Goal: Task Accomplishment & Management: Complete application form

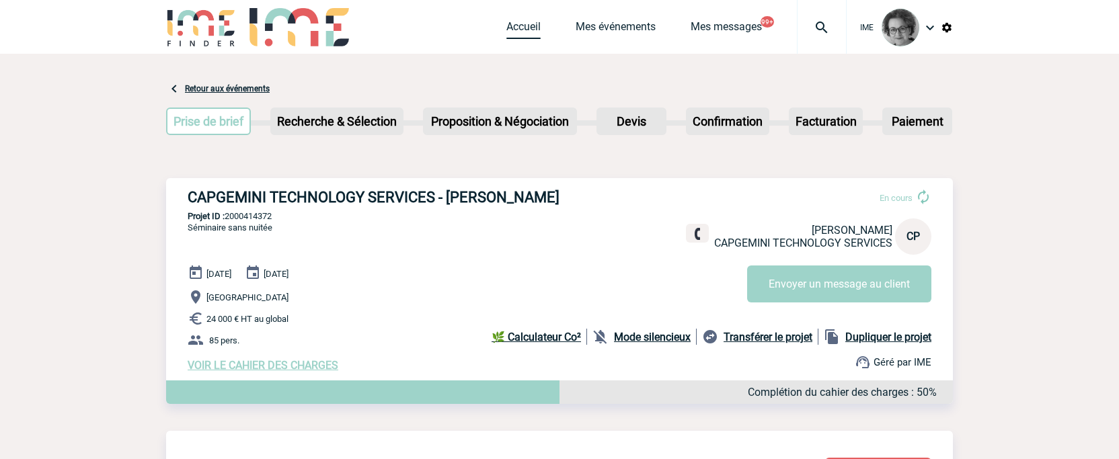
click at [523, 24] on link "Accueil" at bounding box center [523, 29] width 34 height 19
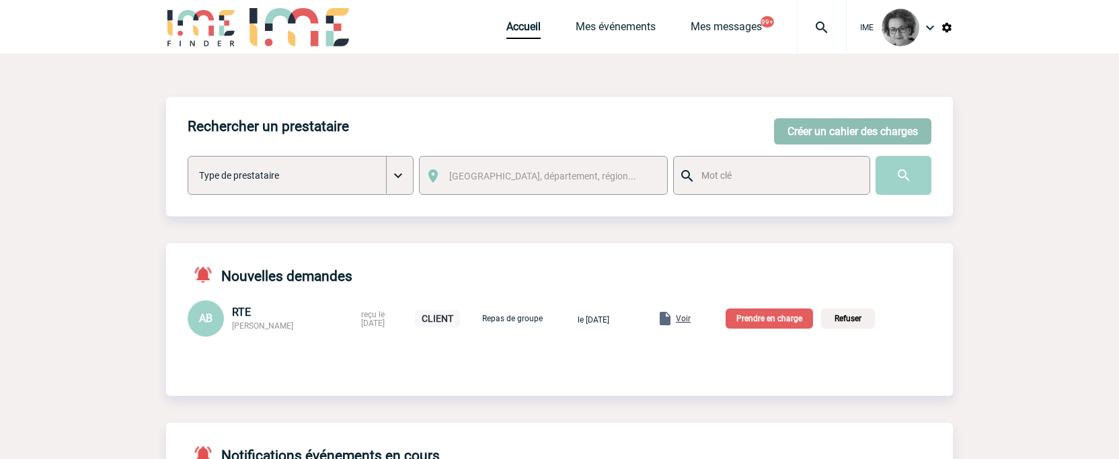
click at [842, 133] on button "Créer un cahier des charges" at bounding box center [852, 131] width 157 height 26
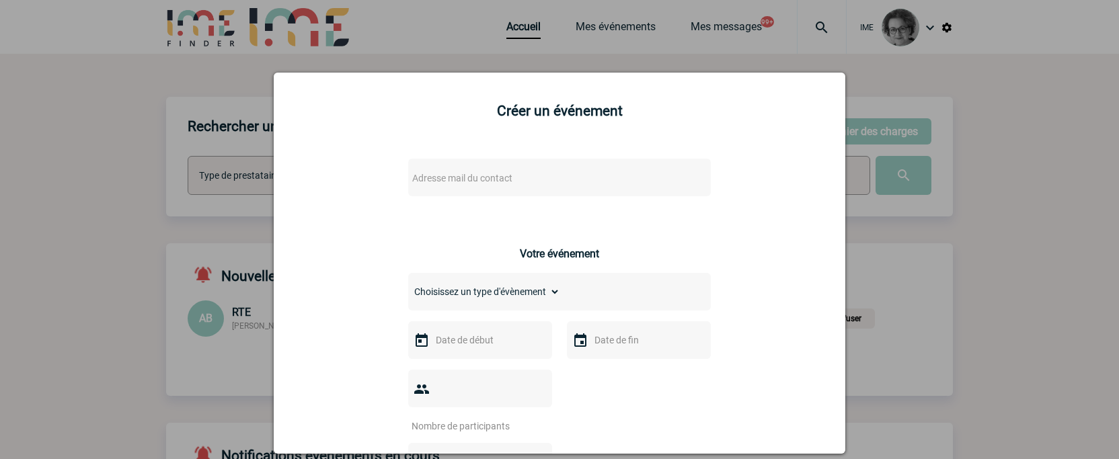
click at [436, 181] on span "Adresse mail du contact" at bounding box center [462, 178] width 100 height 11
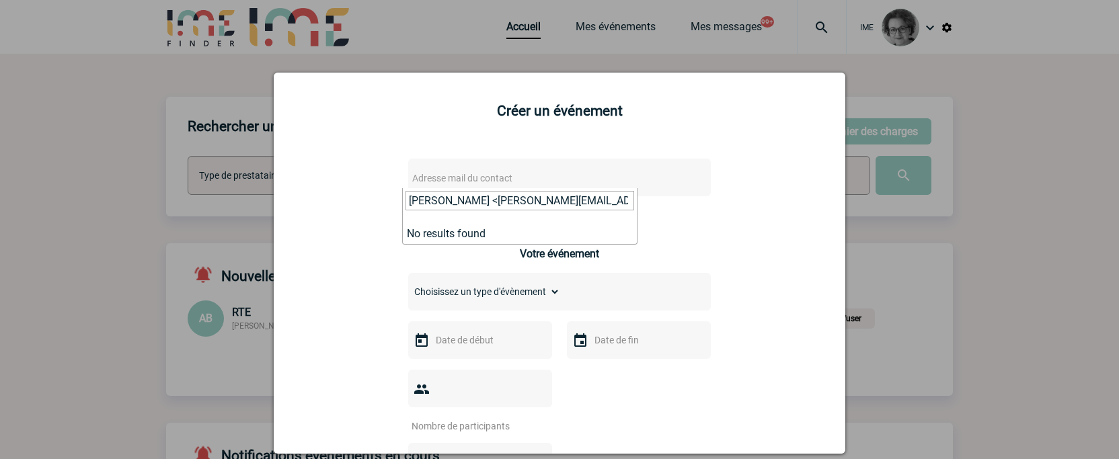
drag, startPoint x: 443, startPoint y: 202, endPoint x: 225, endPoint y: 162, distance: 220.9
click at [225, 162] on body "IME Accueil Mes événements" at bounding box center [559, 467] width 1119 height 935
click at [611, 202] on input "[PERSON_NAME][EMAIL_ADDRESS][PERSON_NAME][DOMAIN_NAME]>" at bounding box center [520, 201] width 229 height 20
type input "[PERSON_NAME][EMAIL_ADDRESS][PERSON_NAME][DOMAIN_NAME]"
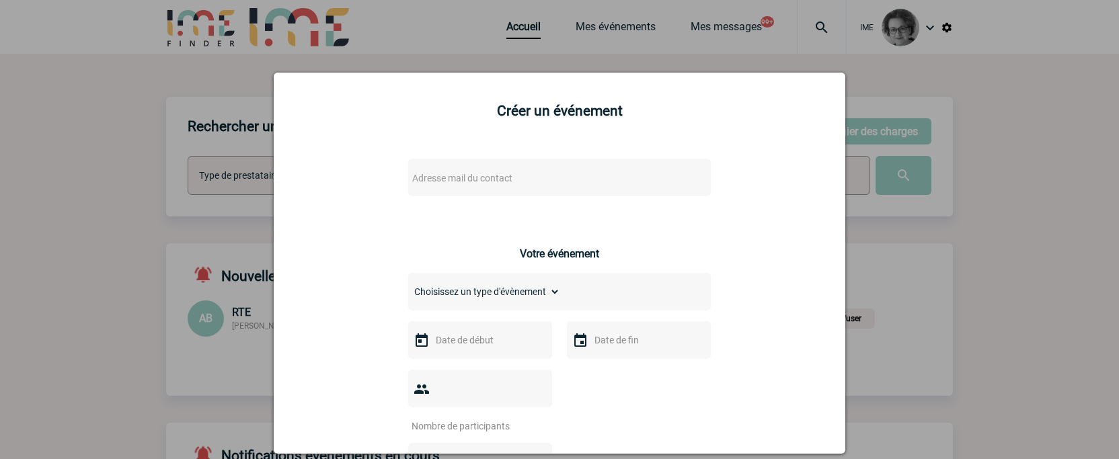
click at [1014, 229] on div at bounding box center [559, 229] width 1119 height 459
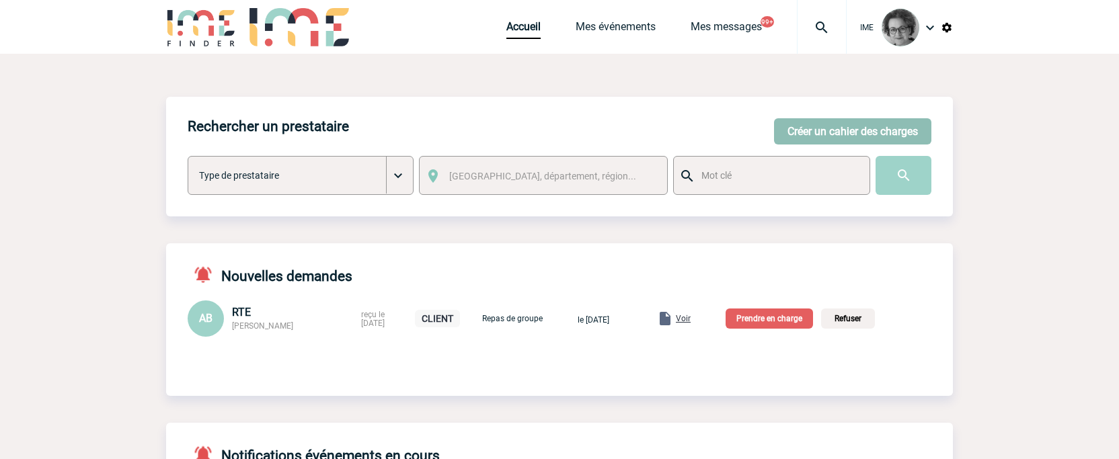
click at [825, 123] on button "Créer un cahier des charges" at bounding box center [852, 131] width 157 height 26
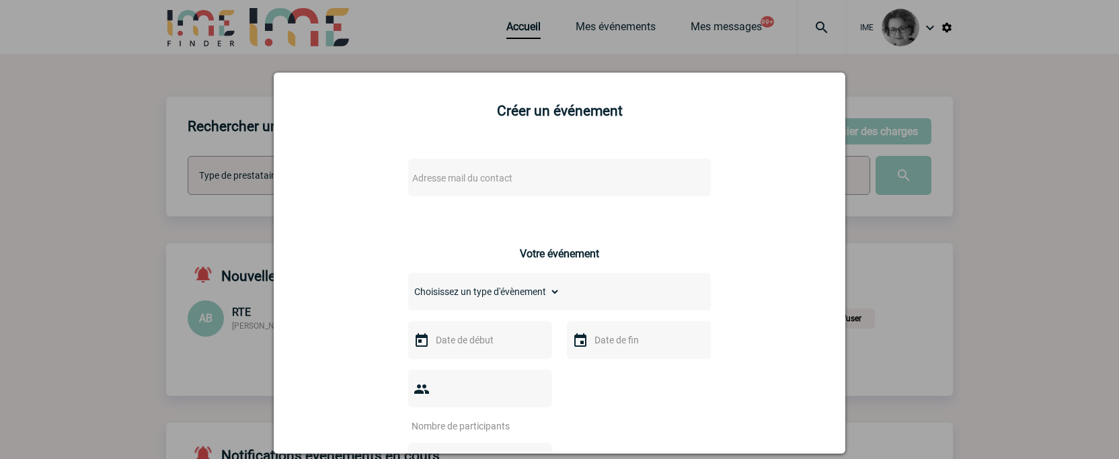
click at [497, 176] on span "Adresse mail du contact" at bounding box center [462, 178] width 100 height 11
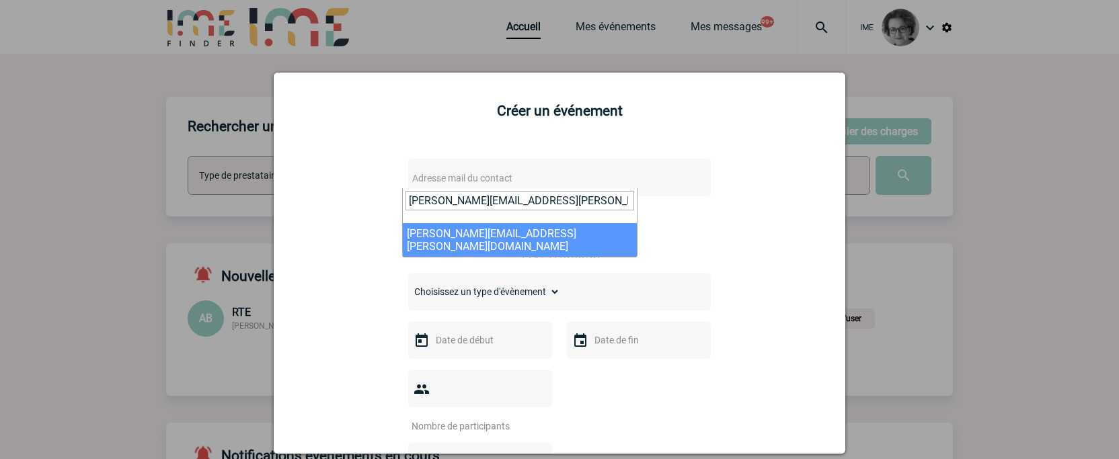
type input "[PERSON_NAME][EMAIL_ADDRESS][PERSON_NAME][DOMAIN_NAME]"
select select "132842"
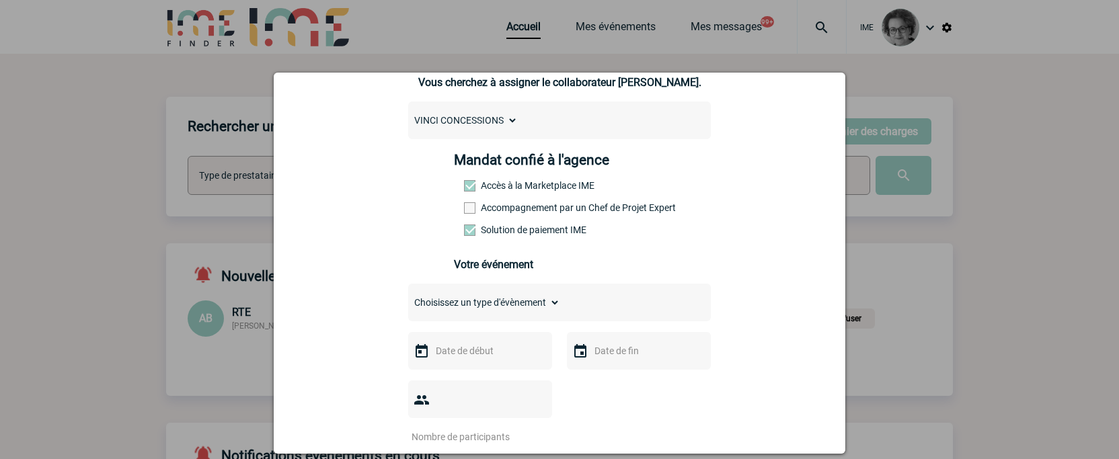
scroll to position [135, 0]
click at [510, 212] on label "Accompagnement par un Chef de Projet Expert" at bounding box center [493, 206] width 59 height 11
click at [0, 0] on input "Accompagnement par un Chef de Projet Expert" at bounding box center [0, 0] width 0 height 0
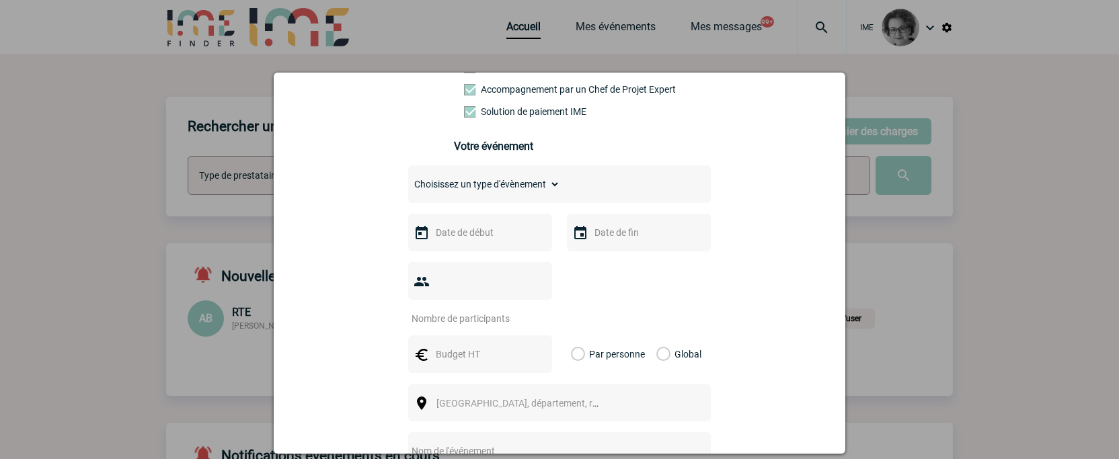
scroll to position [269, 0]
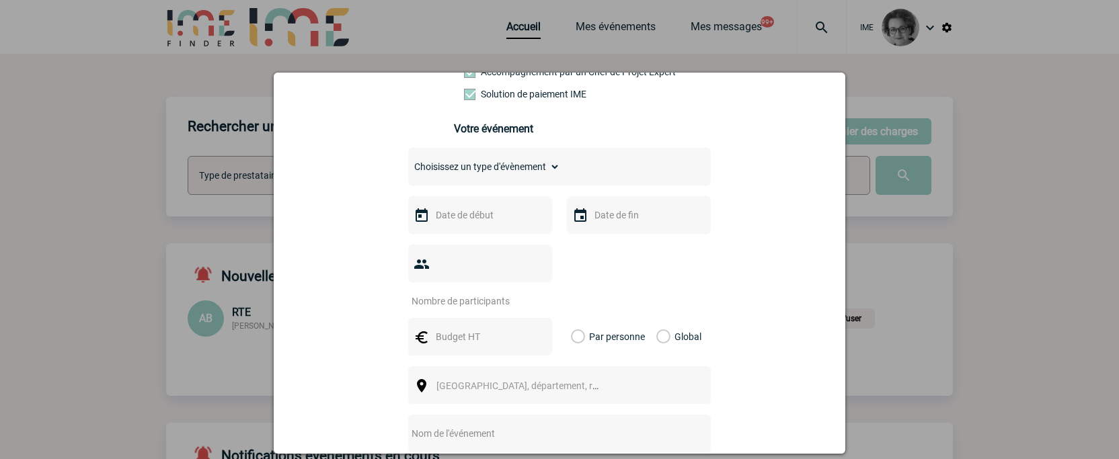
click at [519, 165] on select "Choisissez un type d'évènement Séminaire avec nuitée Séminaire sans nuitée Repa…" at bounding box center [484, 166] width 152 height 19
select select "1"
click at [408, 161] on select "Choisissez un type d'évènement Séminaire avec nuitée Séminaire sans nuitée Repa…" at bounding box center [484, 166] width 152 height 19
click at [508, 219] on input "text" at bounding box center [478, 214] width 93 height 17
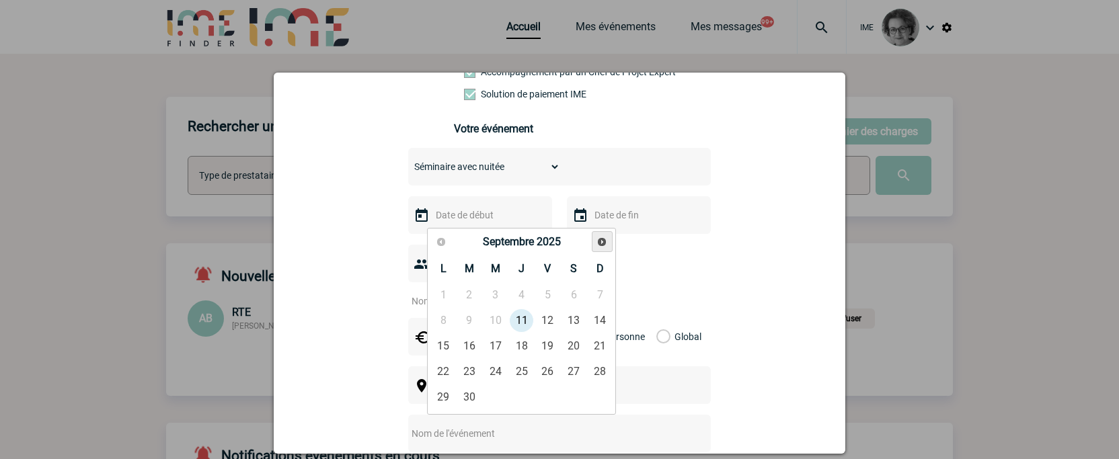
click at [603, 245] on span "Suivant" at bounding box center [602, 242] width 11 height 11
click at [497, 371] on link "19" at bounding box center [495, 372] width 25 height 24
type input "[DATE]"
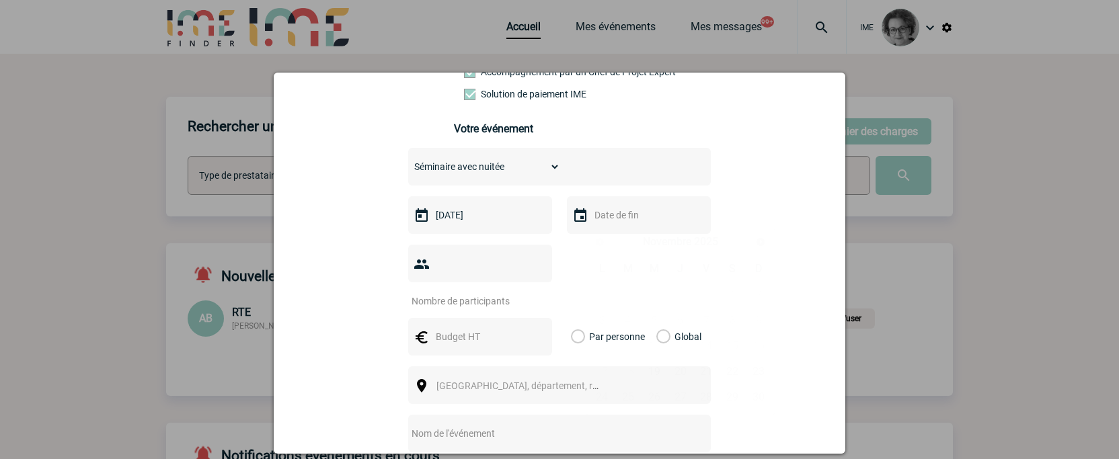
click at [605, 217] on input "text" at bounding box center [637, 214] width 93 height 17
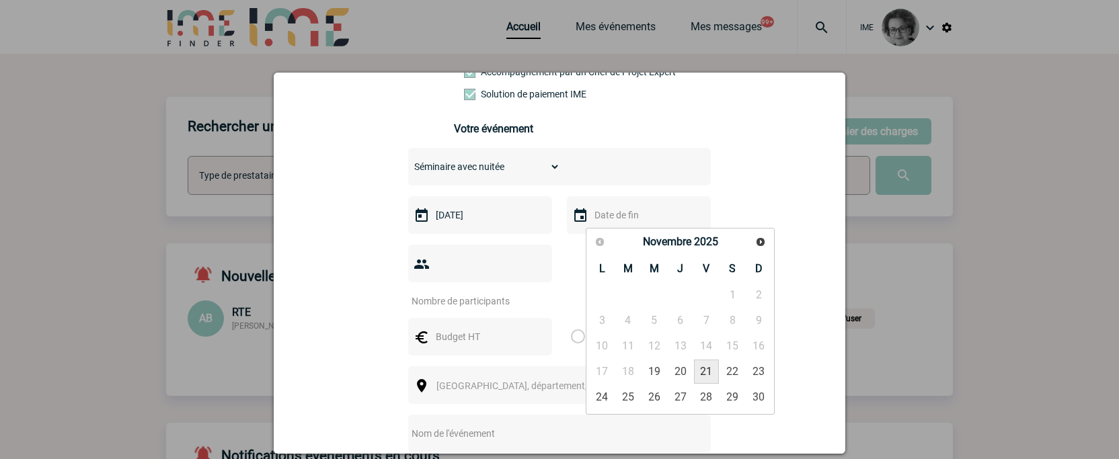
click at [711, 369] on link "21" at bounding box center [706, 372] width 25 height 24
type input "[DATE]"
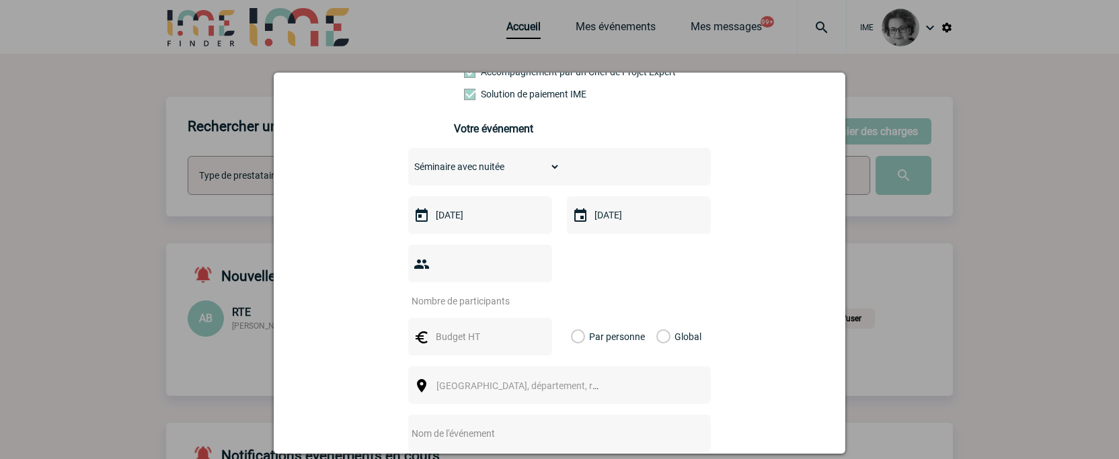
click at [503, 293] on input "number" at bounding box center [471, 301] width 126 height 17
type input "40"
click at [455, 328] on input "text" at bounding box center [478, 336] width 93 height 17
type input "32000"
click at [656, 318] on label "Global" at bounding box center [660, 337] width 9 height 38
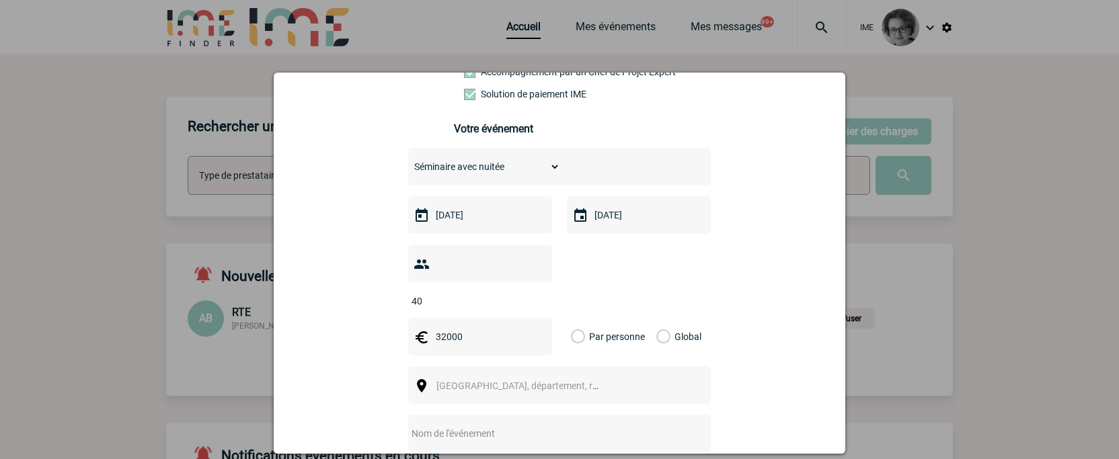
click at [0, 0] on input "Global" at bounding box center [0, 0] width 0 height 0
click at [654, 367] on div "[GEOGRAPHIC_DATA], département, région..." at bounding box center [559, 386] width 303 height 38
click at [662, 376] on div "[GEOGRAPHIC_DATA], département, région..." at bounding box center [559, 386] width 303 height 38
click at [560, 377] on span "[GEOGRAPHIC_DATA], département, région..." at bounding box center [523, 386] width 185 height 19
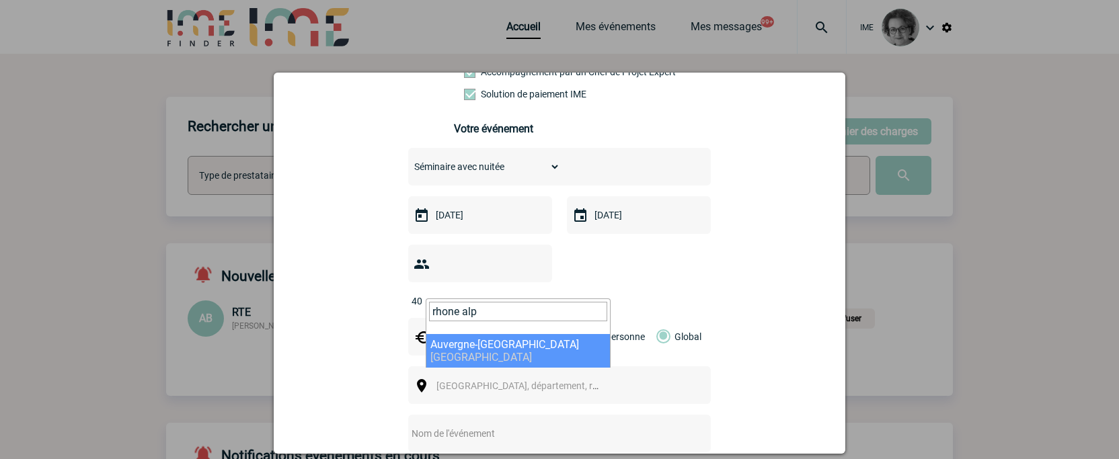
type input "rhone alp"
select select "32933"
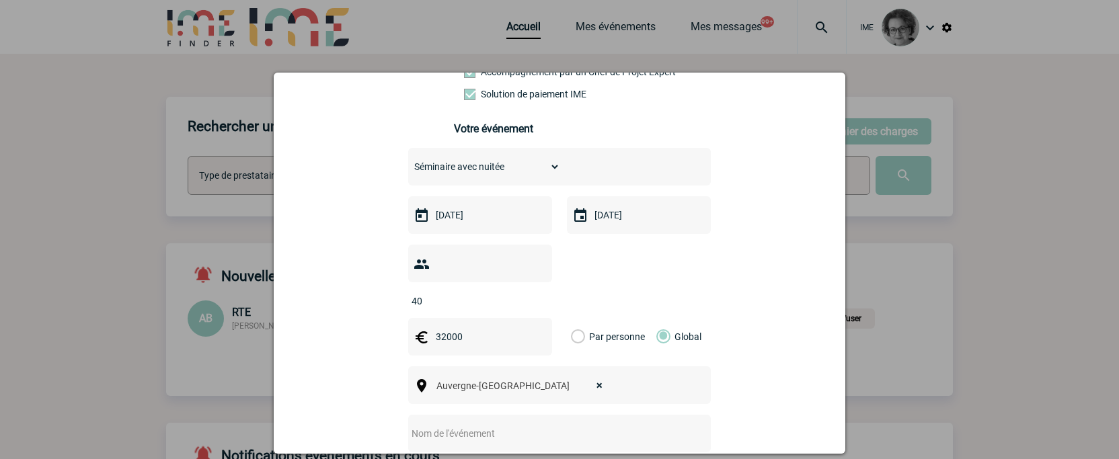
click at [467, 425] on input "text" at bounding box center [541, 433] width 267 height 17
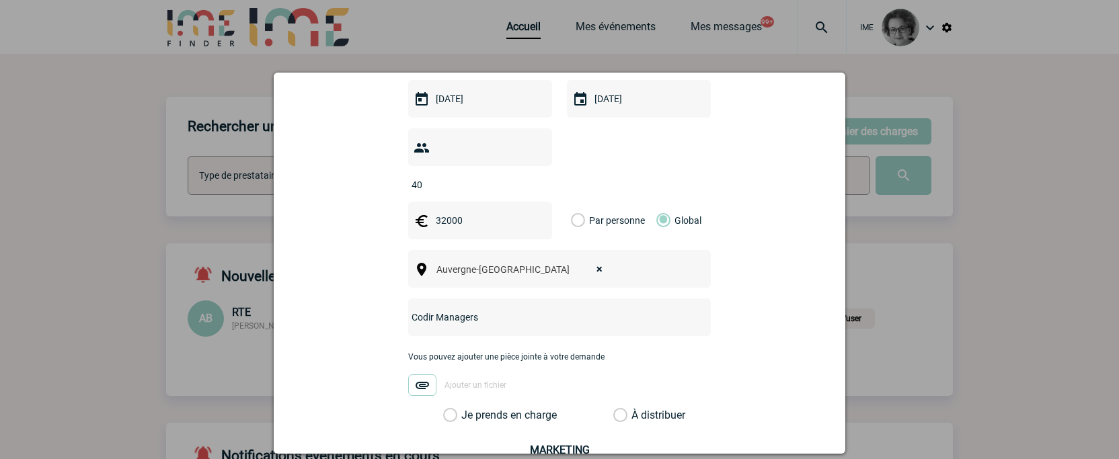
scroll to position [404, 0]
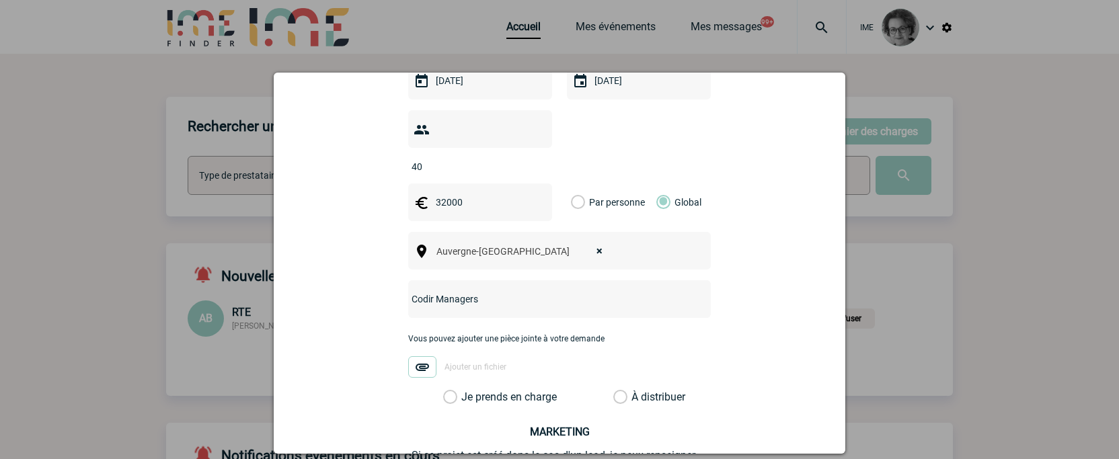
type input "Codir Managers"
click at [463, 391] on label "Je prends en charge" at bounding box center [454, 397] width 23 height 13
click at [0, 0] on input "Je prends en charge" at bounding box center [0, 0] width 0 height 0
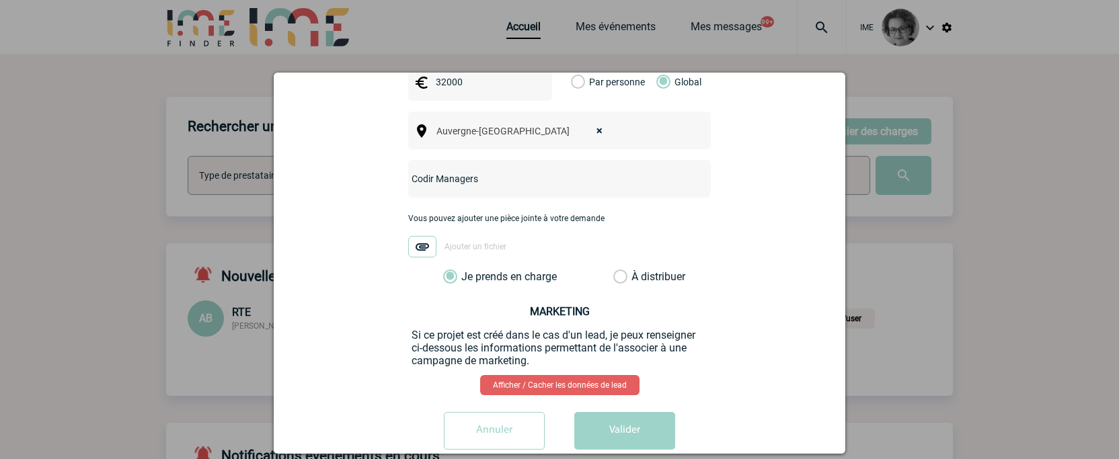
scroll to position [529, 0]
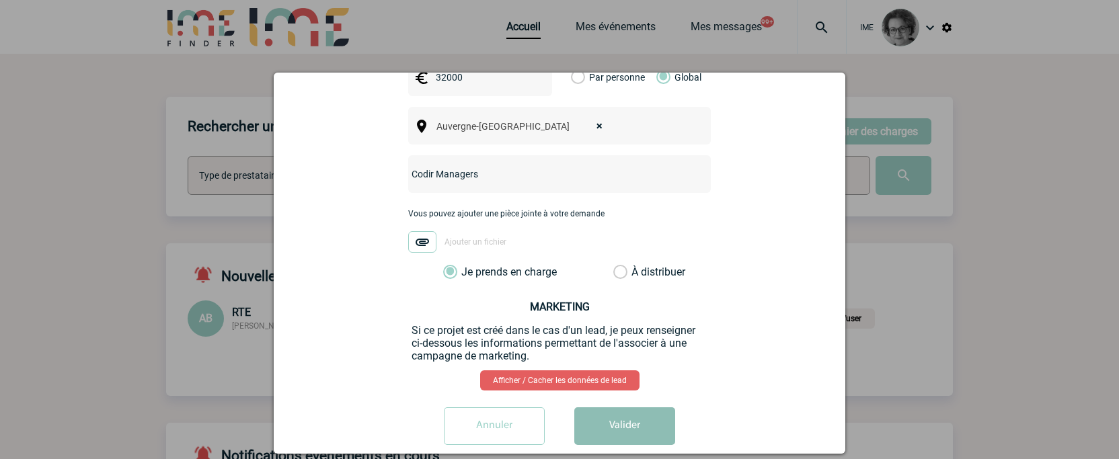
click at [620, 408] on button "Valider" at bounding box center [624, 427] width 101 height 38
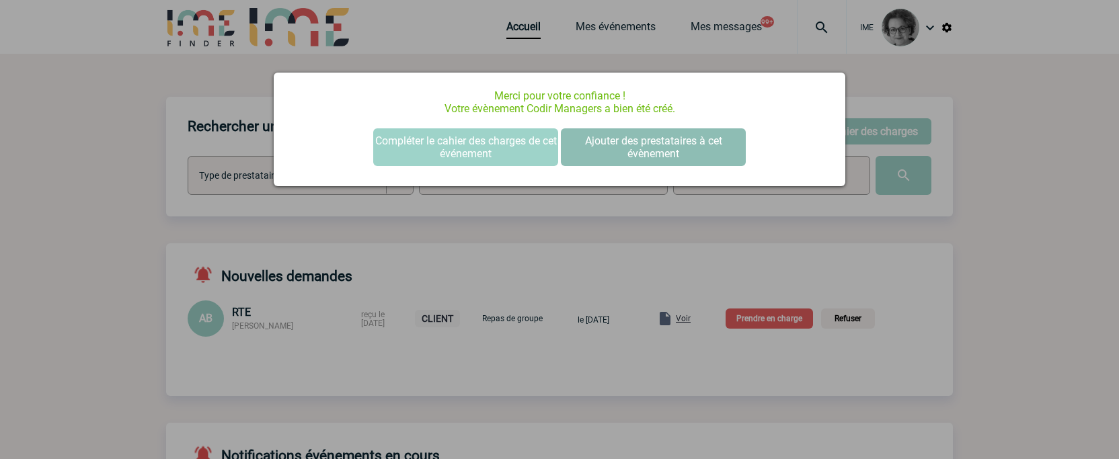
click at [663, 145] on button "Ajouter des prestataires à cet évènement" at bounding box center [653, 147] width 185 height 38
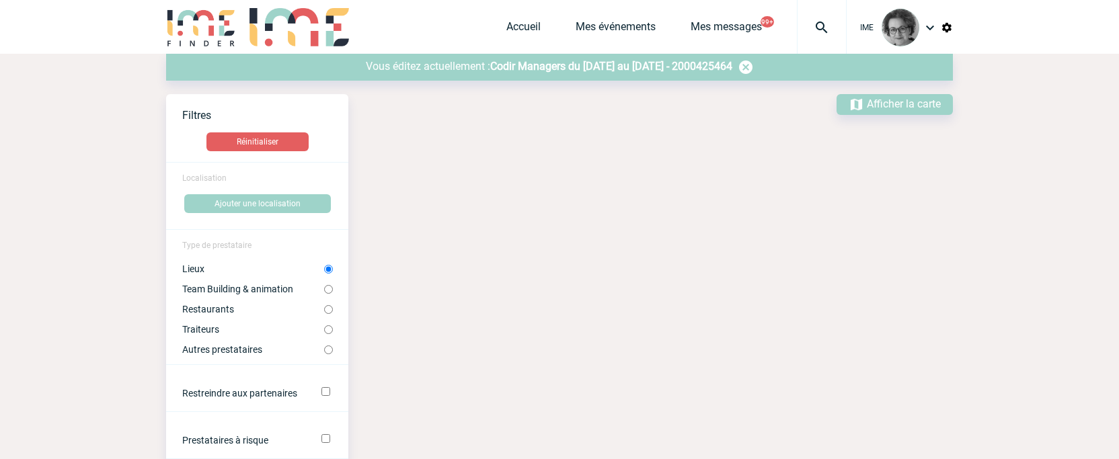
click at [607, 56] on div "Vous éditez actuellement : Codir Managers du 19 Novembre 2025 au 21 Novembre 20…" at bounding box center [559, 67] width 787 height 27
click at [606, 61] on span "Codir Managers du 19 Novembre 2025 au 21 Novembre 2025 - 2000425464" at bounding box center [611, 66] width 242 height 13
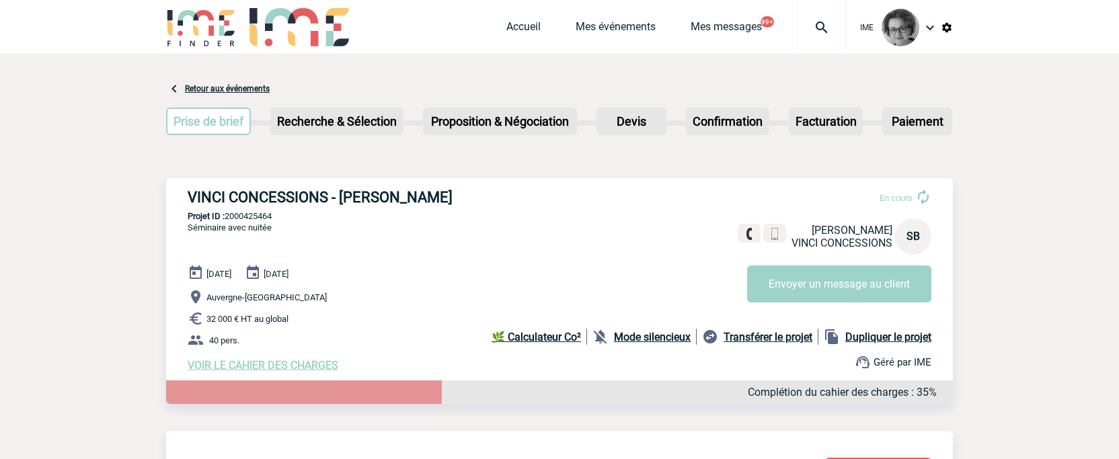
drag, startPoint x: 190, startPoint y: 195, endPoint x: 490, endPoint y: 198, distance: 300.6
click at [490, 198] on h3 "VINCI CONCESSIONS - Stéphanie BOCKLER" at bounding box center [390, 197] width 404 height 17
copy h3 "VINCI CONCESSIONS - Stéphanie BOCKLER"
drag, startPoint x: 1071, startPoint y: 404, endPoint x: 1063, endPoint y: 402, distance: 8.2
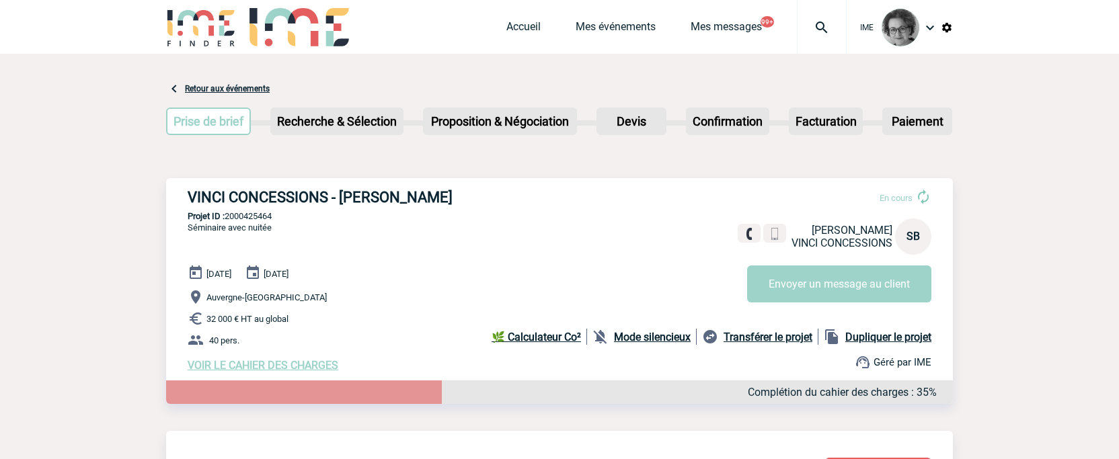
drag, startPoint x: 274, startPoint y: 220, endPoint x: 229, endPoint y: 219, distance: 45.1
click at [229, 219] on p "Projet ID : 2000425464" at bounding box center [559, 216] width 787 height 10
copy p "2000425464"
drag, startPoint x: 498, startPoint y: 325, endPoint x: 506, endPoint y: 314, distance: 13.9
click at [498, 325] on p "32 000 € HT au global" at bounding box center [570, 319] width 765 height 16
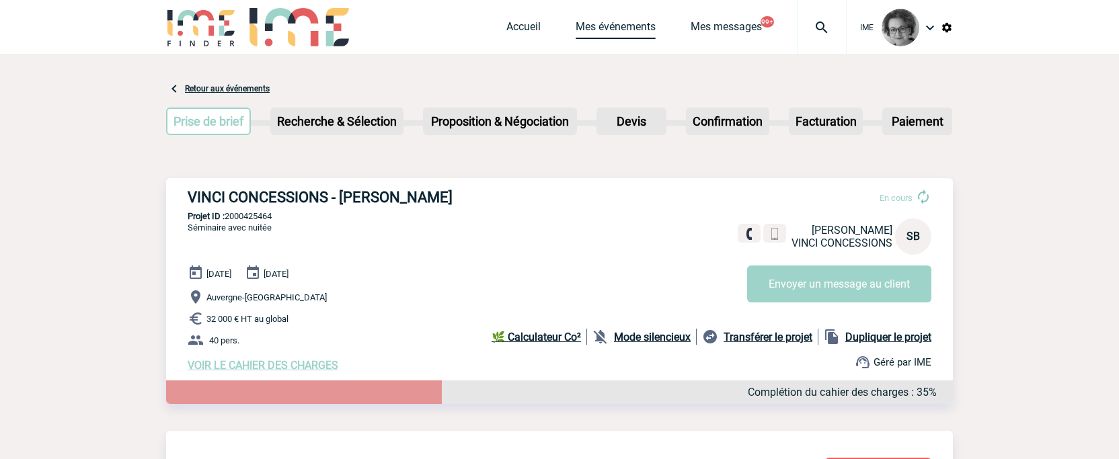
click at [609, 37] on link "Mes événements" at bounding box center [616, 29] width 80 height 19
click at [611, 27] on link "Mes événements" at bounding box center [616, 29] width 80 height 19
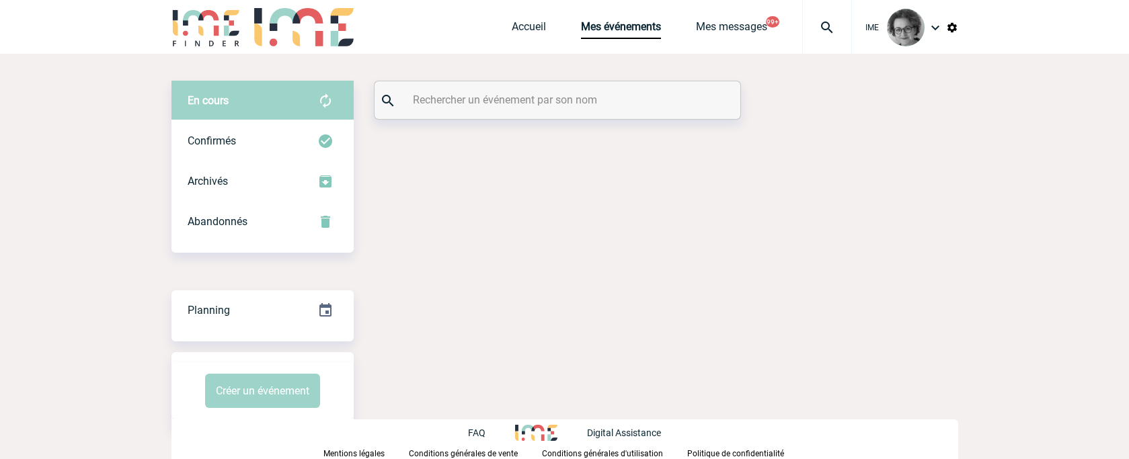
click at [556, 99] on input "text" at bounding box center [559, 100] width 299 height 20
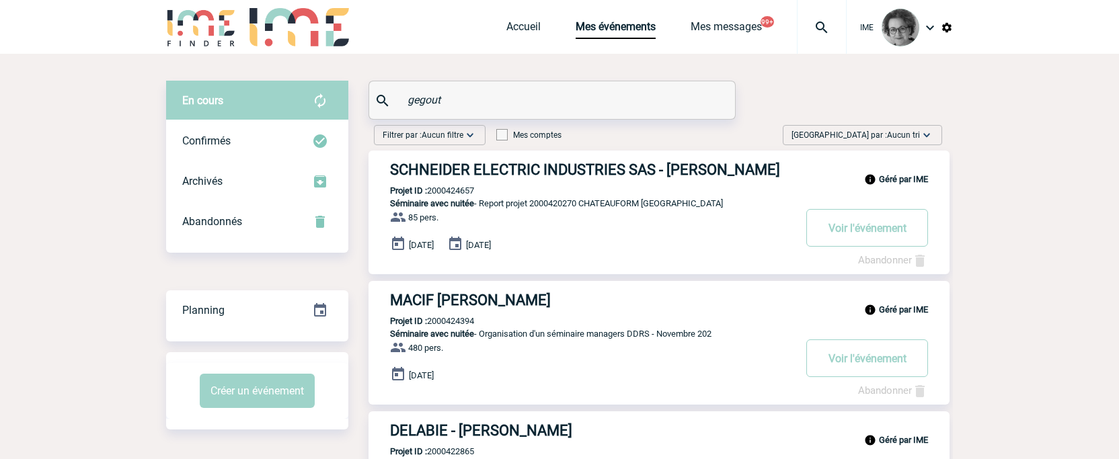
type input "gegout"
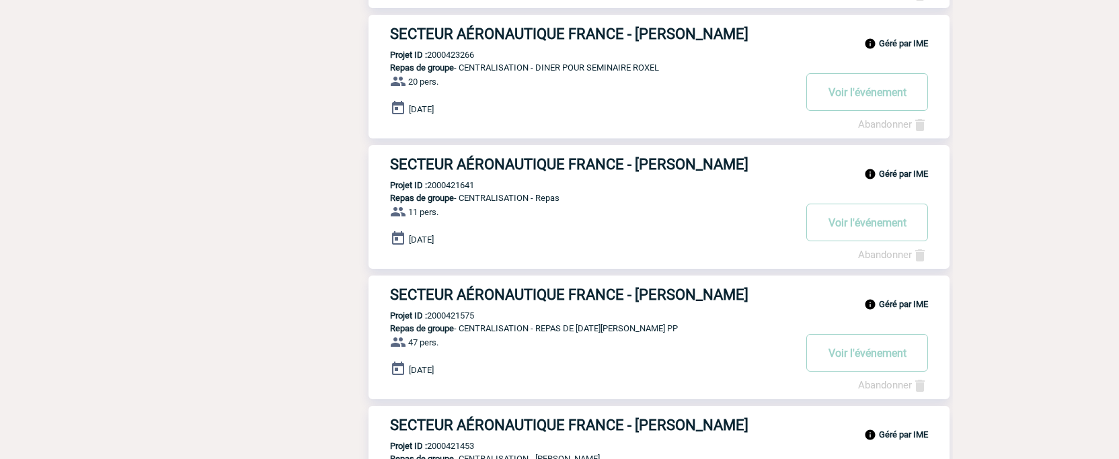
scroll to position [269, 0]
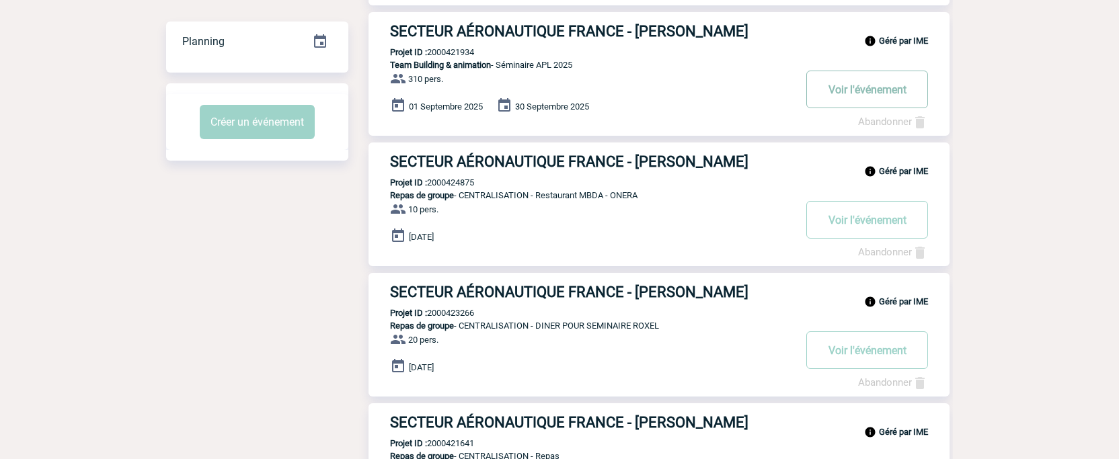
click at [872, 92] on button "Voir l'événement" at bounding box center [867, 90] width 122 height 38
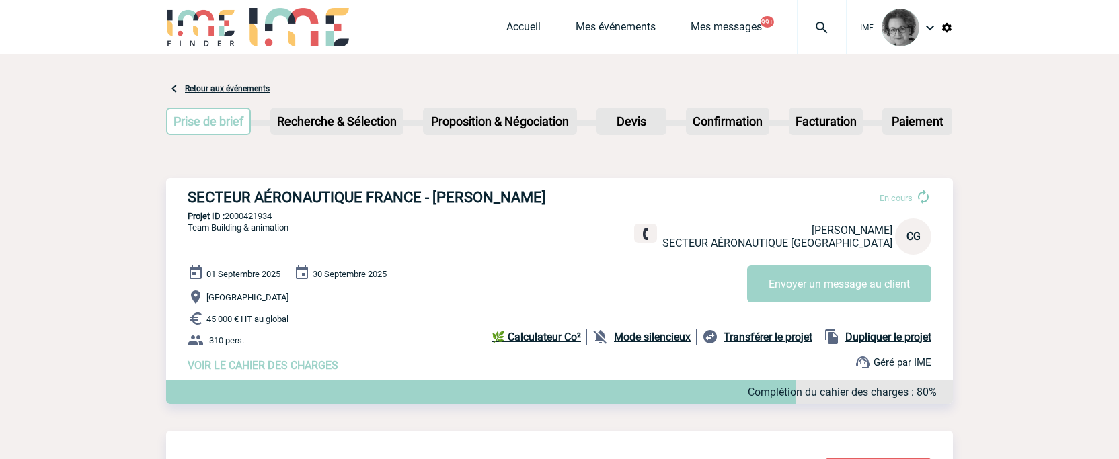
drag, startPoint x: 286, startPoint y: 215, endPoint x: 227, endPoint y: 211, distance: 59.3
click at [227, 211] on div "SECTEUR AÉRONAUTIQUE FRANCE - [PERSON_NAME] En cours [PERSON_NAME] SECTEUR AÉRO…" at bounding box center [559, 280] width 787 height 204
copy p "2000421934"
click at [247, 372] on span "VOIR LE CAHIER DES CHARGES" at bounding box center [263, 365] width 151 height 13
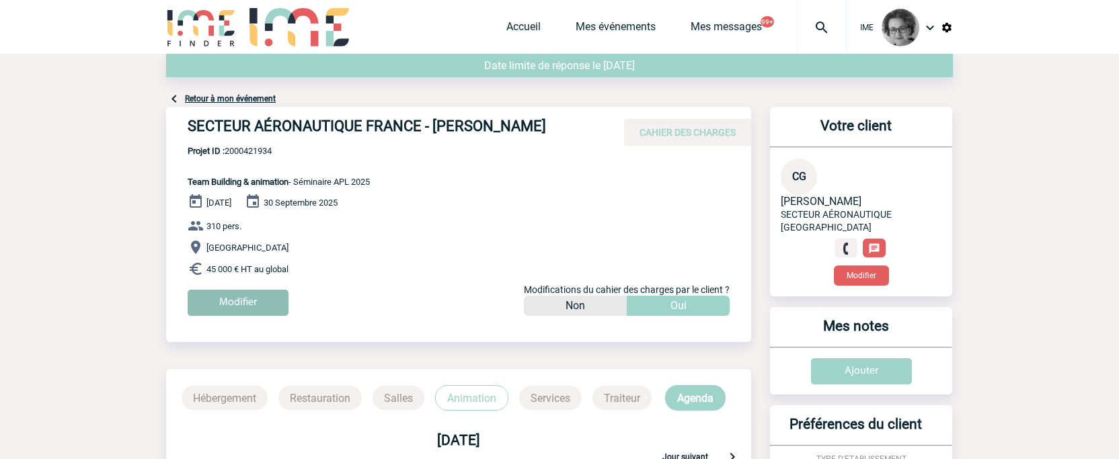
click at [237, 306] on input "Modifier" at bounding box center [238, 303] width 101 height 26
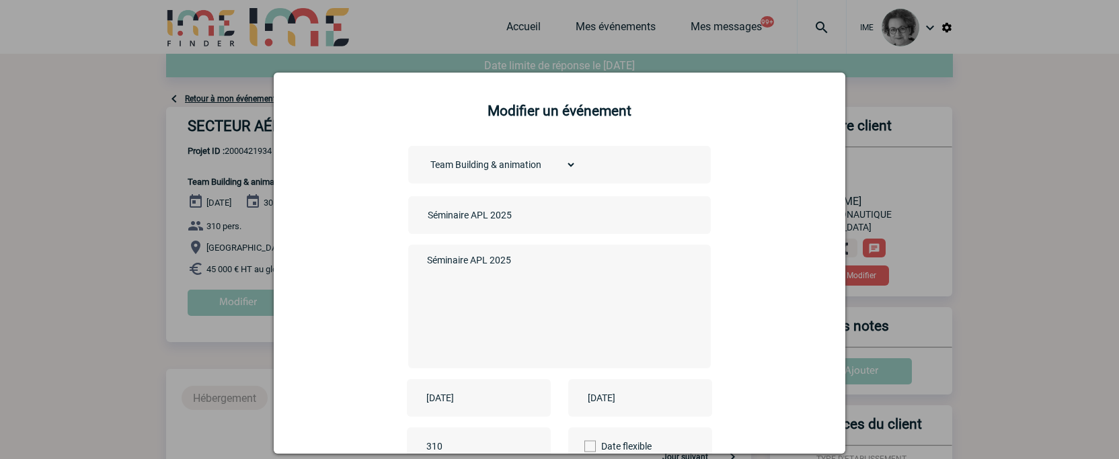
scroll to position [67, 0]
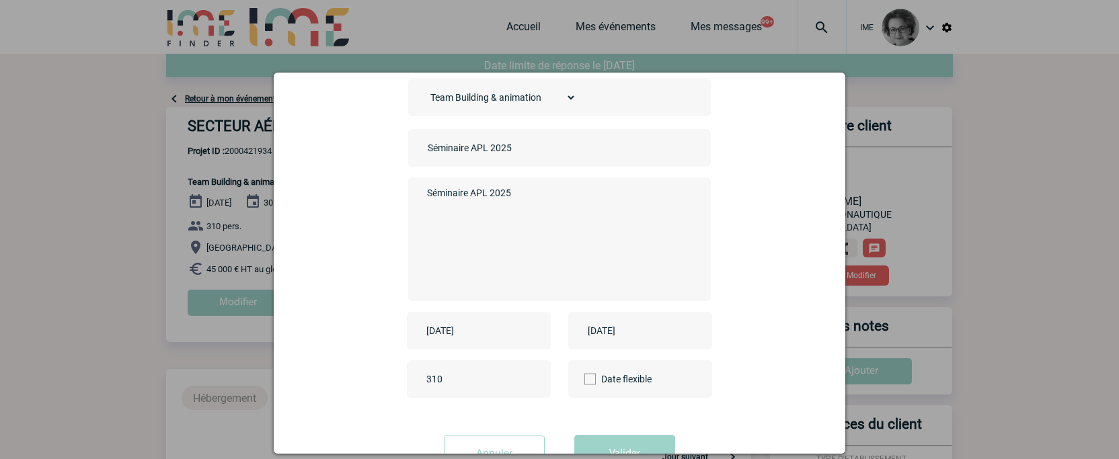
click at [527, 229] on textarea "Séminaire APL 2025" at bounding box center [557, 238] width 266 height 108
type textarea "Séminaire APL 2025 date fixée 25.09"
click at [494, 335] on input "[DATE]" at bounding box center [469, 330] width 93 height 17
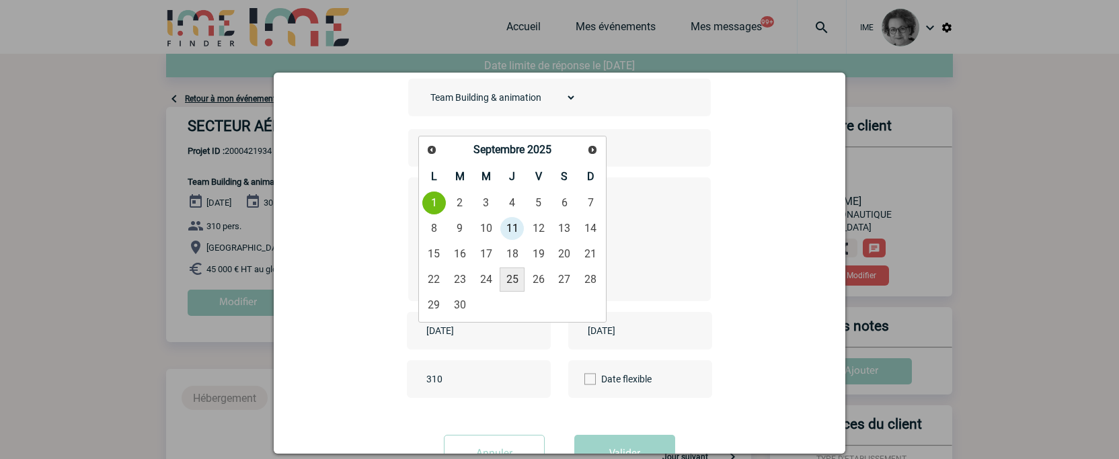
click at [511, 280] on link "25" at bounding box center [512, 280] width 25 height 24
type input "[DATE]"
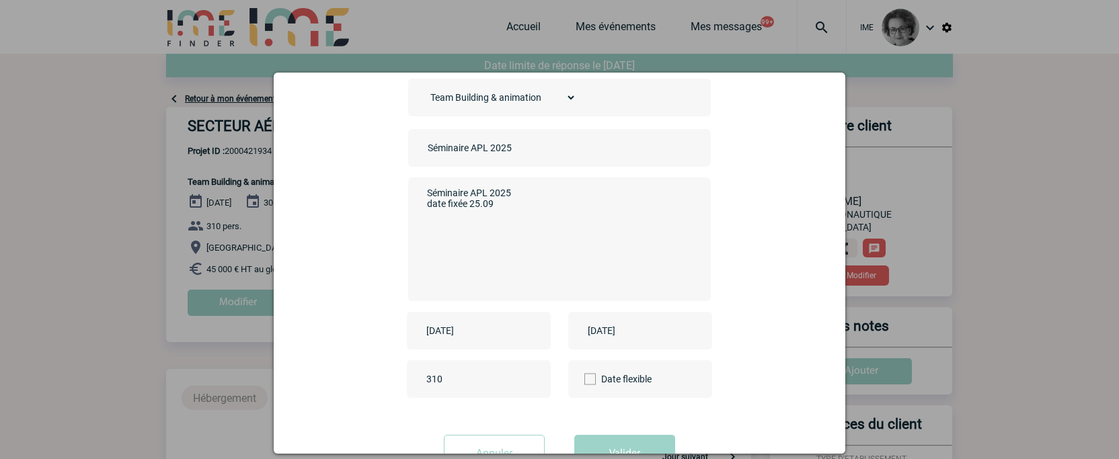
click at [631, 331] on input "[DATE]" at bounding box center [630, 330] width 93 height 17
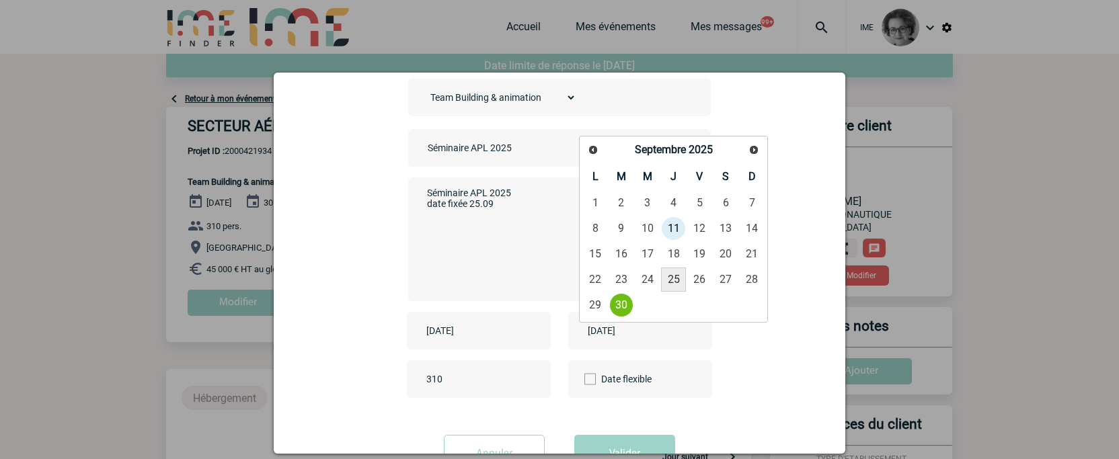
click at [672, 280] on link "25" at bounding box center [673, 280] width 25 height 24
type input "2025-09-25"
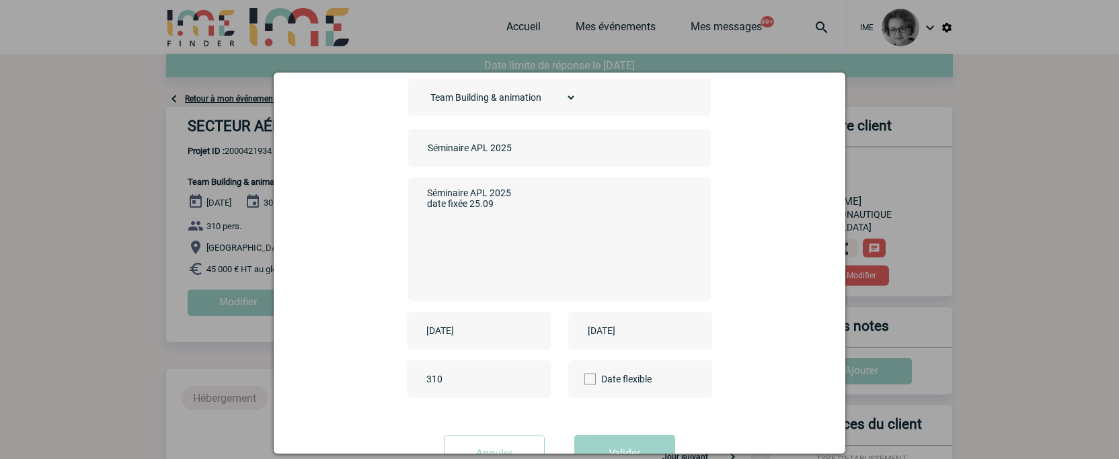
scroll to position [117, 0]
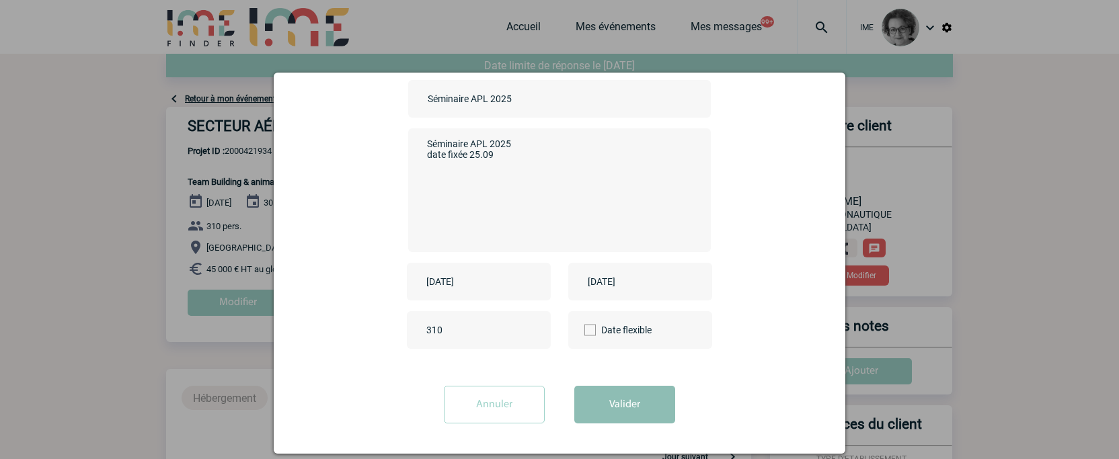
click at [601, 414] on button "Valider" at bounding box center [624, 405] width 101 height 38
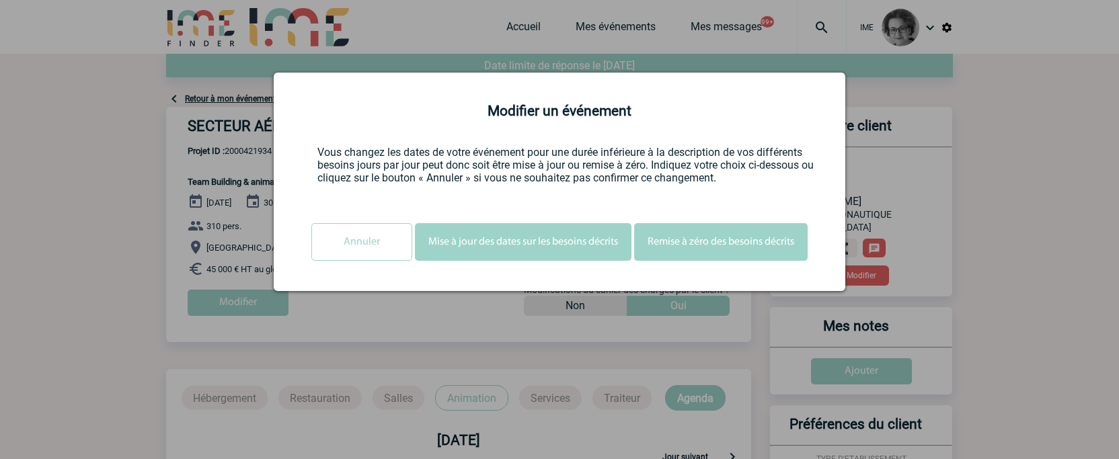
scroll to position [0, 0]
click at [580, 245] on button "Mise à jour des dates sur les besoins décrits" at bounding box center [523, 242] width 217 height 38
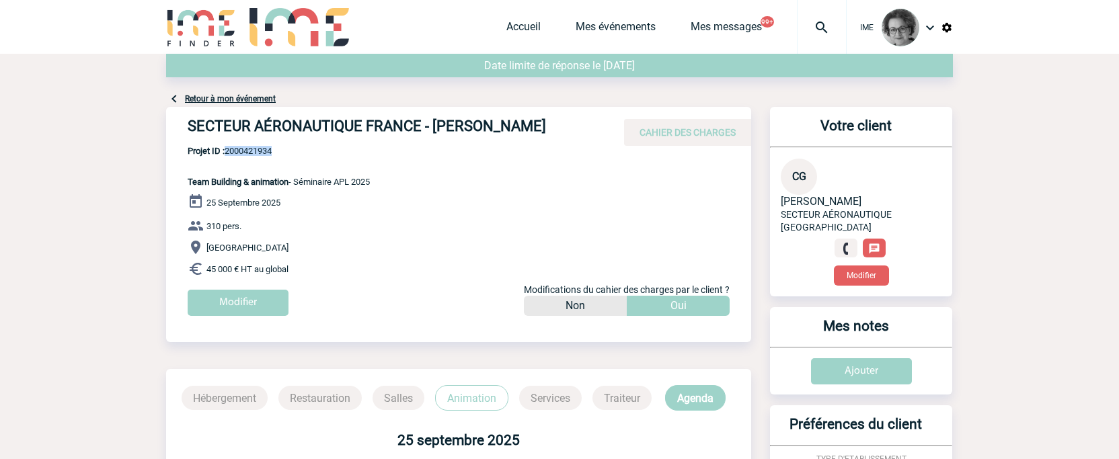
drag, startPoint x: 283, startPoint y: 148, endPoint x: 229, endPoint y: 155, distance: 54.9
click at [229, 155] on span "Projet ID : 2000421934" at bounding box center [279, 151] width 182 height 10
copy span "2000421934"
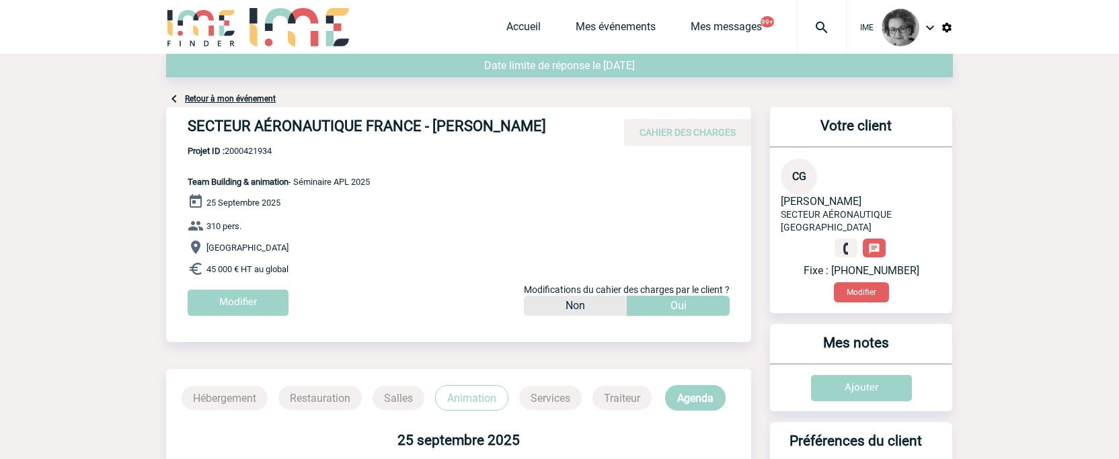
click at [1027, 342] on body "IME Accueil Mes événements" at bounding box center [559, 451] width 1119 height 903
click at [1034, 375] on body "IME Accueil Mes événements" at bounding box center [559, 451] width 1119 height 903
